Goal: Navigation & Orientation: Find specific page/section

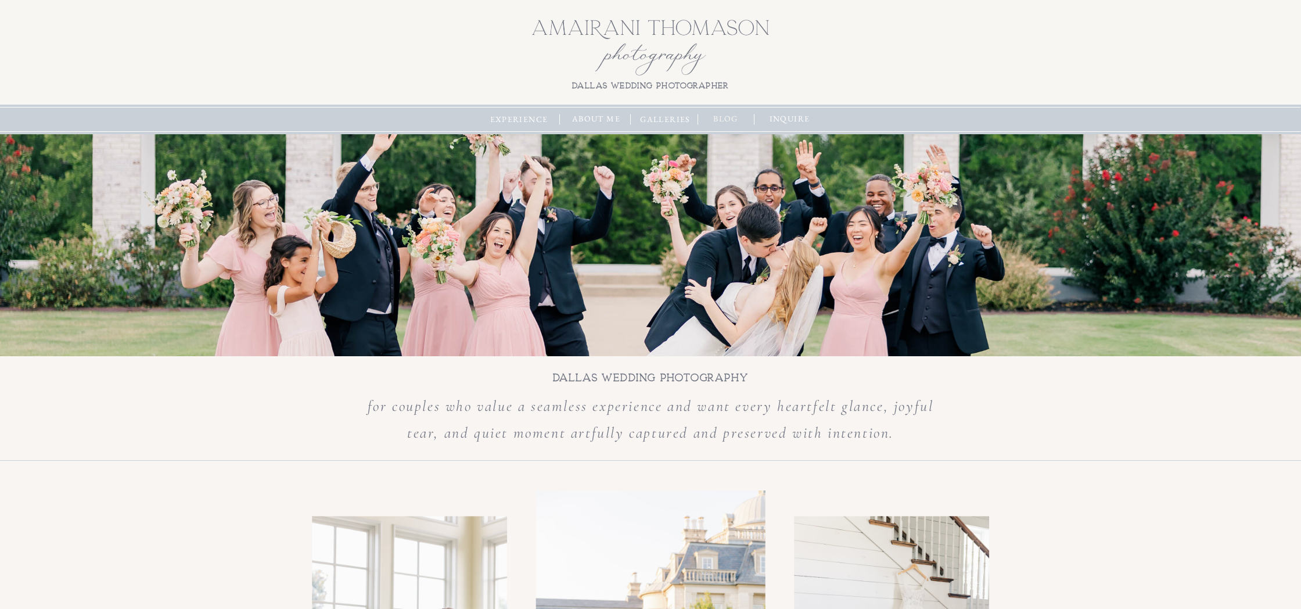
click at [727, 121] on nav "blog" at bounding box center [725, 119] width 37 height 13
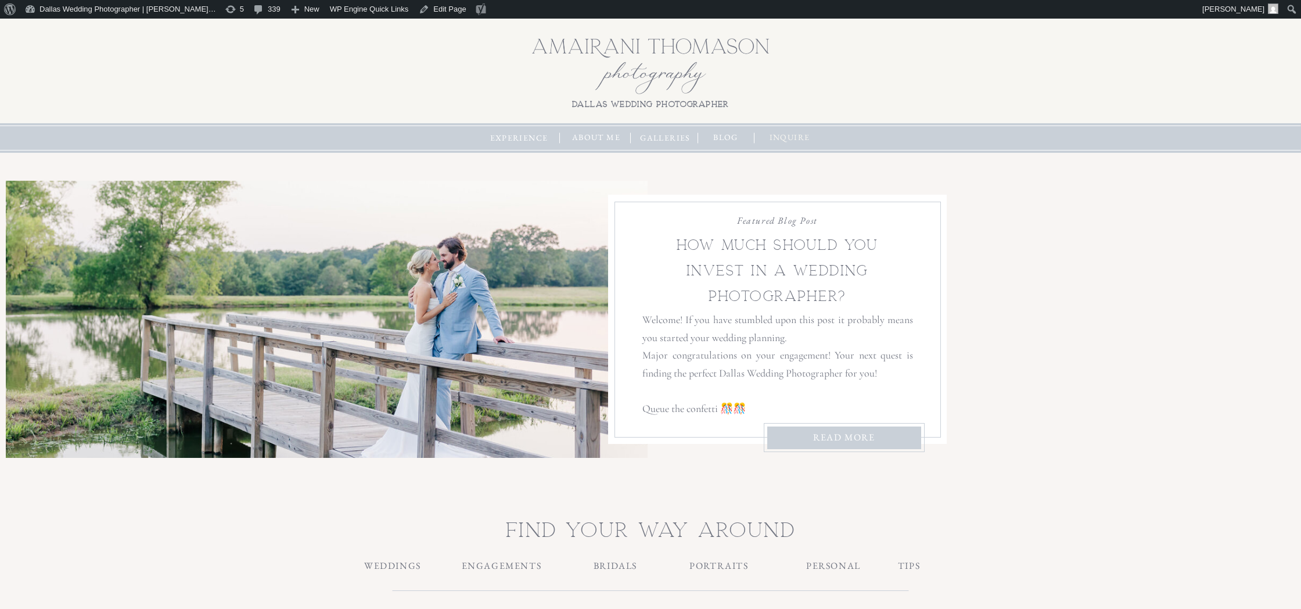
click at [770, 136] on nav "inquire" at bounding box center [789, 137] width 49 height 13
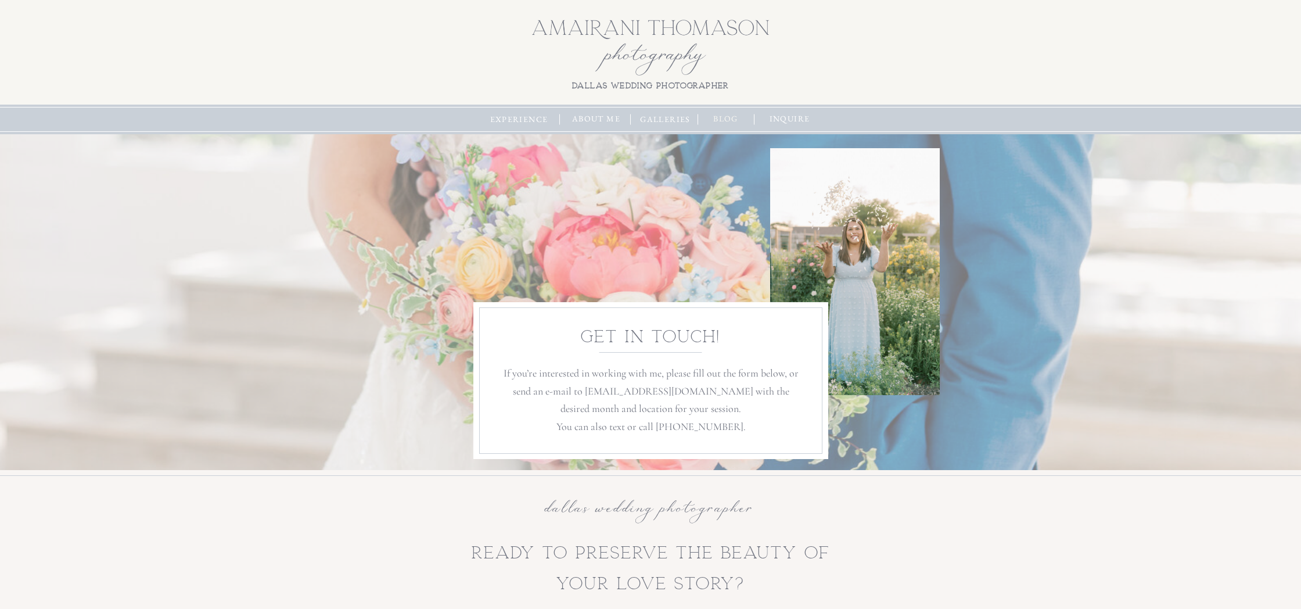
click at [724, 114] on nav "blog" at bounding box center [725, 119] width 37 height 13
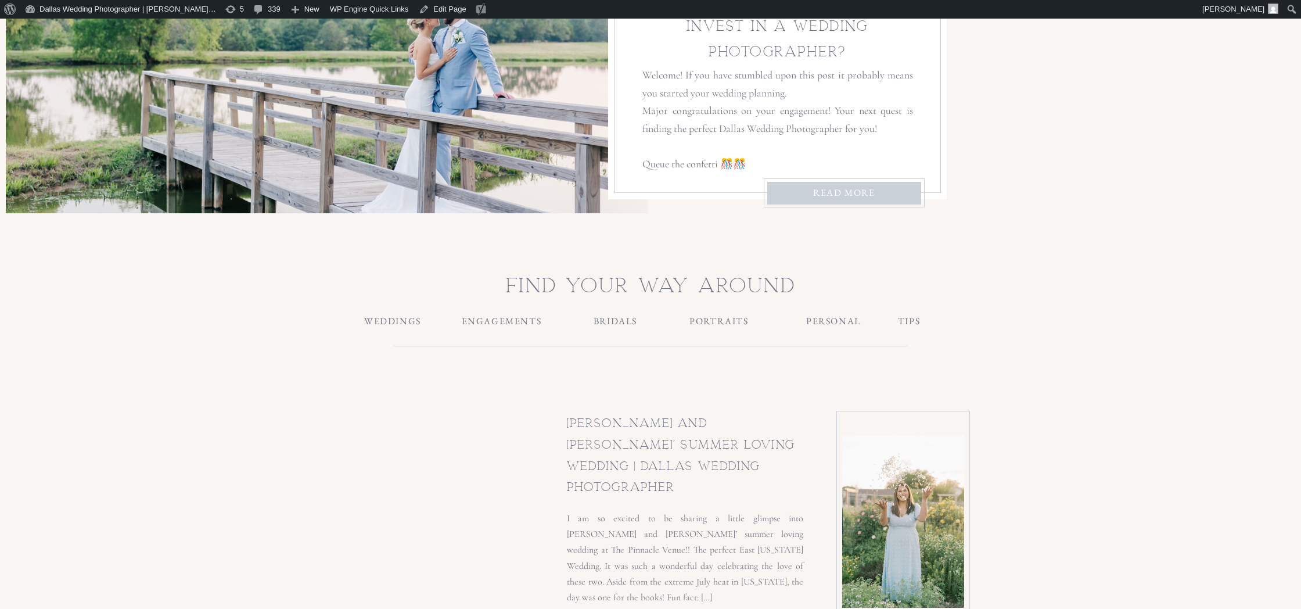
scroll to position [254, 0]
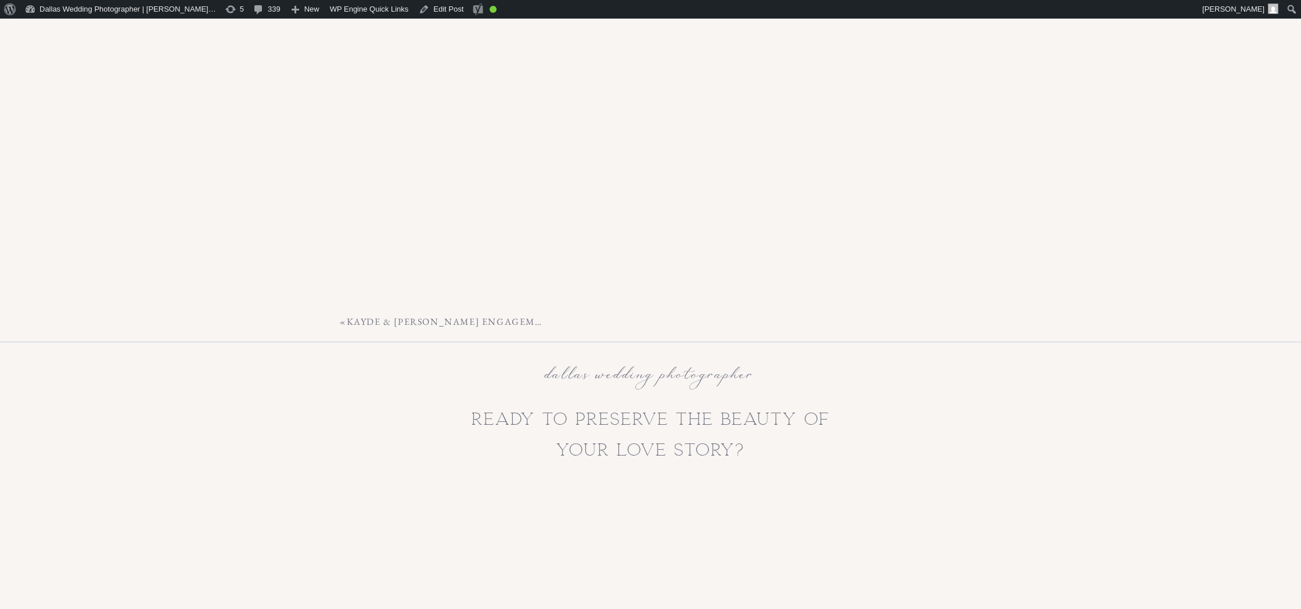
scroll to position [5518, 0]
